Goal: Find specific page/section: Find specific page/section

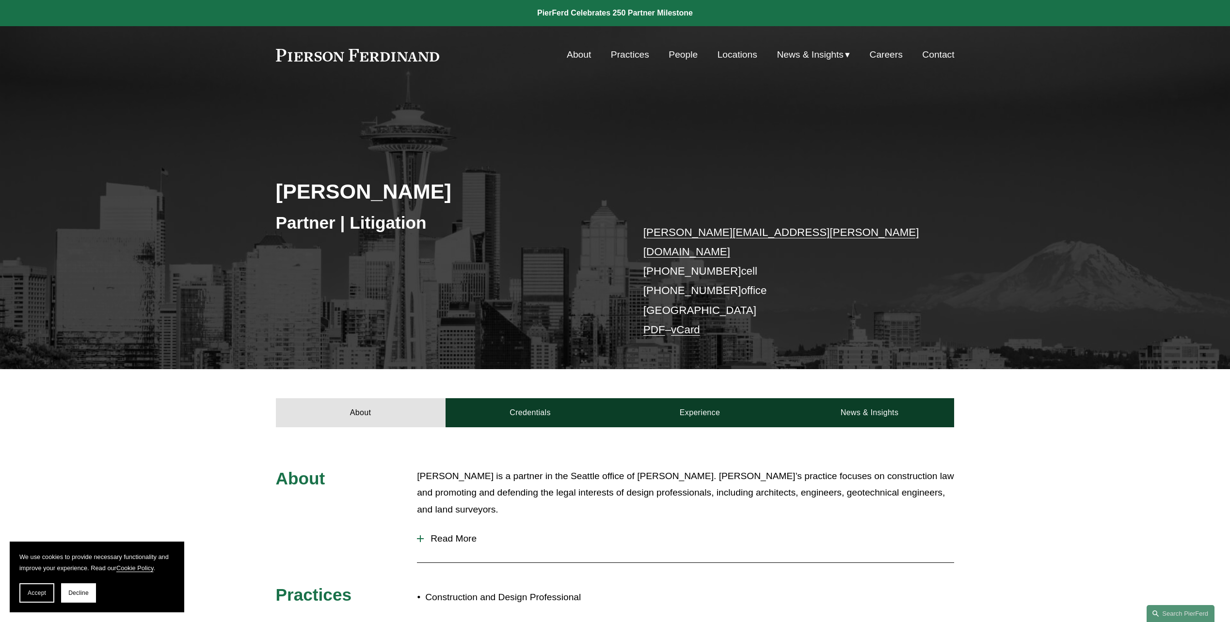
click at [683, 52] on link "People" at bounding box center [682, 55] width 29 height 18
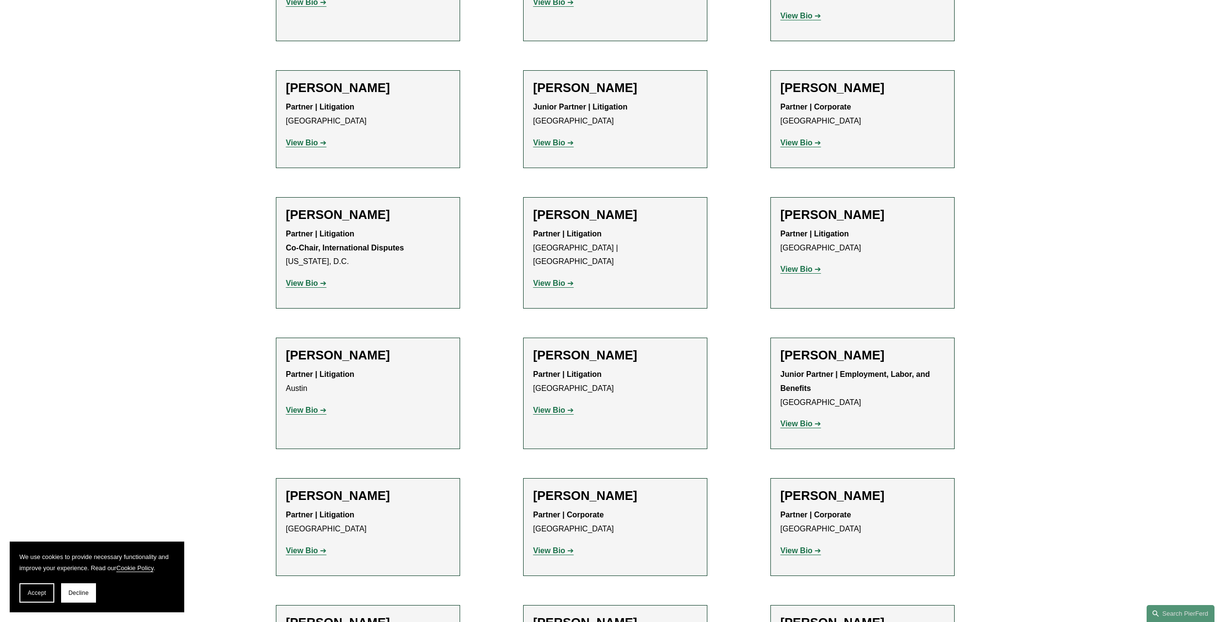
scroll to position [1789, 0]
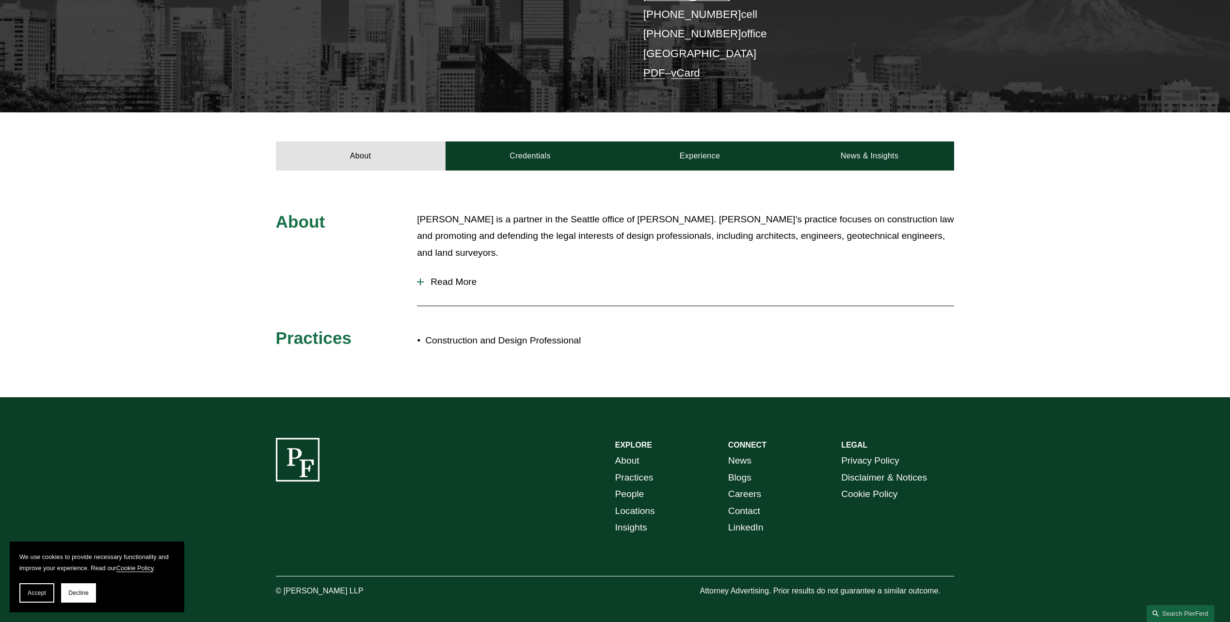
scroll to position [257, 0]
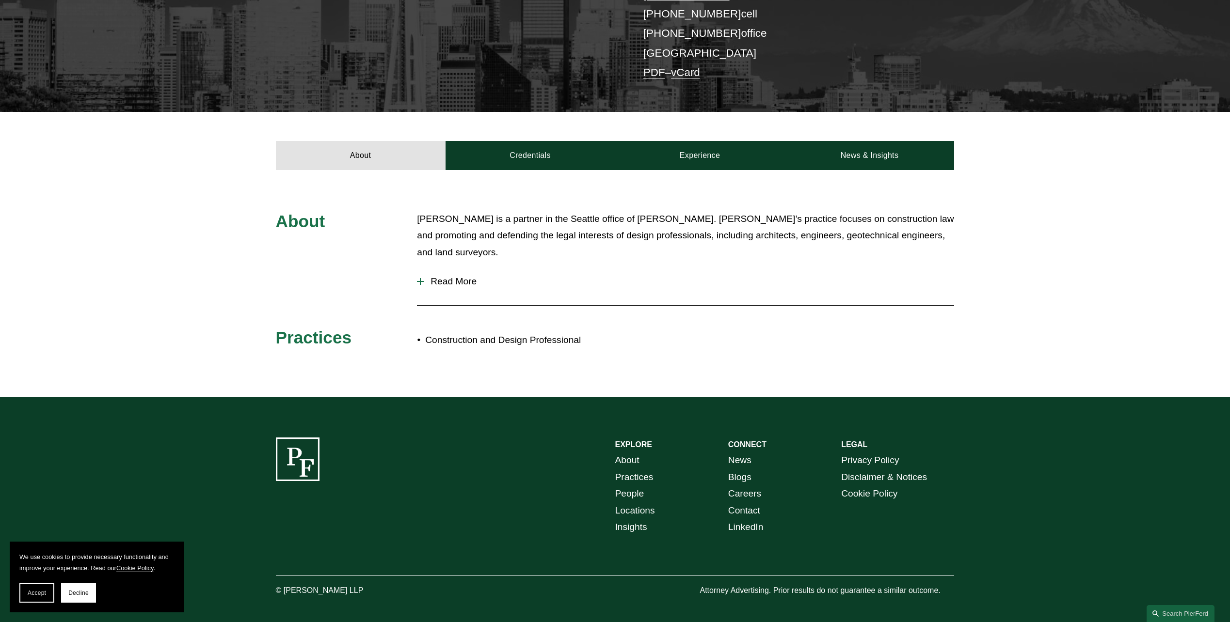
click at [458, 276] on span "Read More" at bounding box center [689, 281] width 530 height 11
